Goal: Information Seeking & Learning: Find specific fact

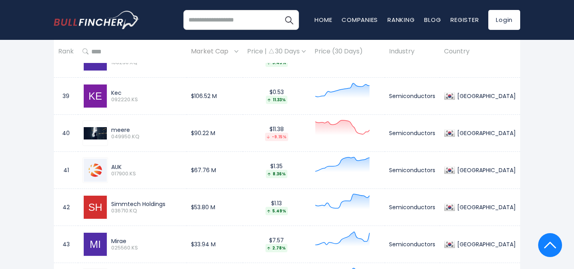
scroll to position [1785, 0]
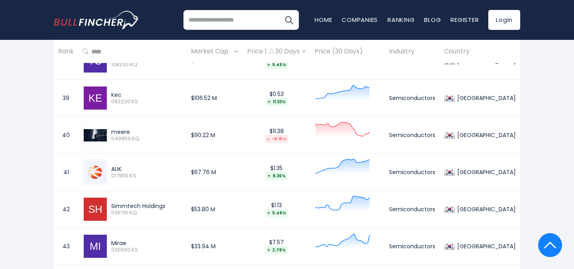
click at [97, 172] on img at bounding box center [95, 172] width 23 height 23
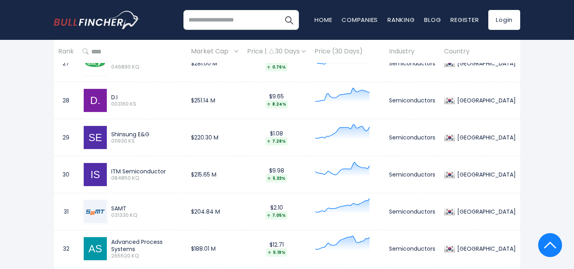
scroll to position [1371, 0]
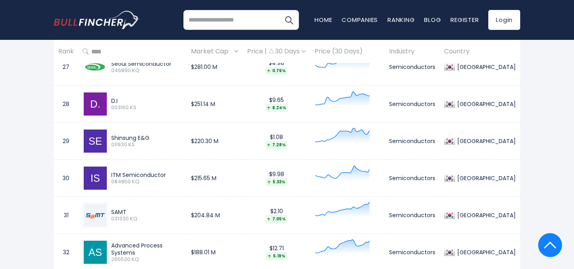
click at [123, 212] on div "SAMT" at bounding box center [146, 211] width 71 height 7
click at [97, 214] on img at bounding box center [95, 215] width 23 height 23
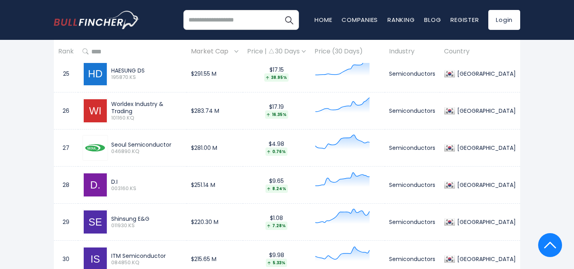
scroll to position [1290, 0]
click at [159, 144] on div "Seoul Semiconductor" at bounding box center [146, 144] width 71 height 7
click at [98, 148] on img at bounding box center [95, 148] width 23 height 23
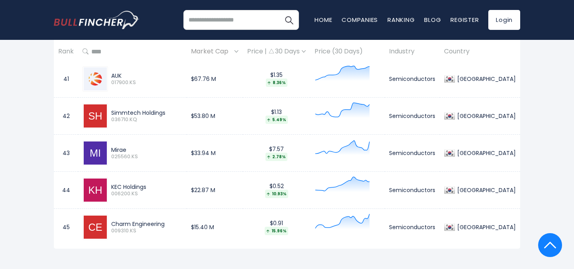
scroll to position [1878, 0]
drag, startPoint x: 115, startPoint y: 123, endPoint x: 154, endPoint y: 196, distance: 82.7
copy tbody "K Square 402340.KS $12.97 B $98.07 54.27% Semiconductors [GEOGRAPHIC_DATA] 3 HA…"
